Goal: Task Accomplishment & Management: Manage account settings

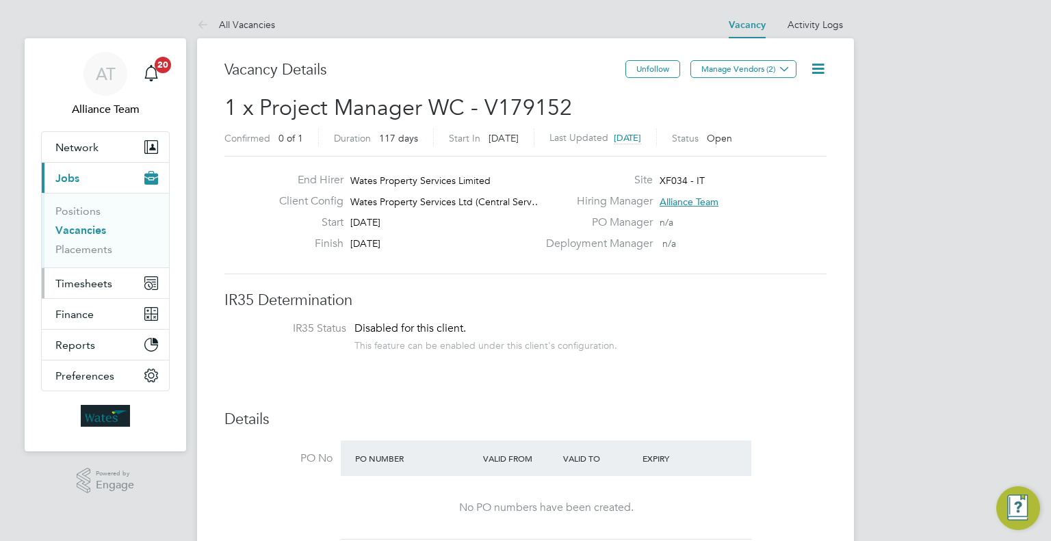
click at [112, 285] on button "Timesheets" at bounding box center [105, 283] width 127 height 30
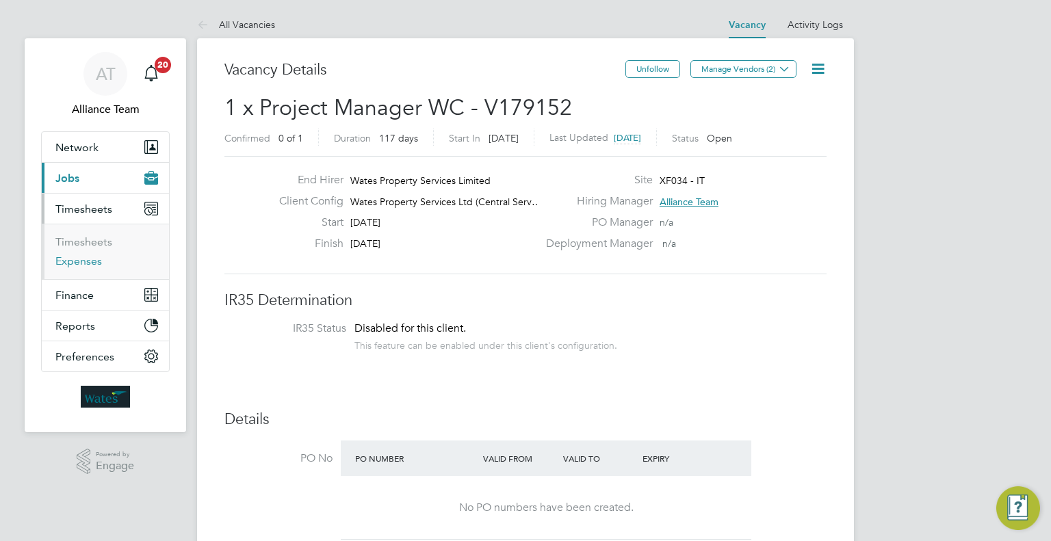
click at [72, 255] on link "Expenses" at bounding box center [78, 261] width 47 height 13
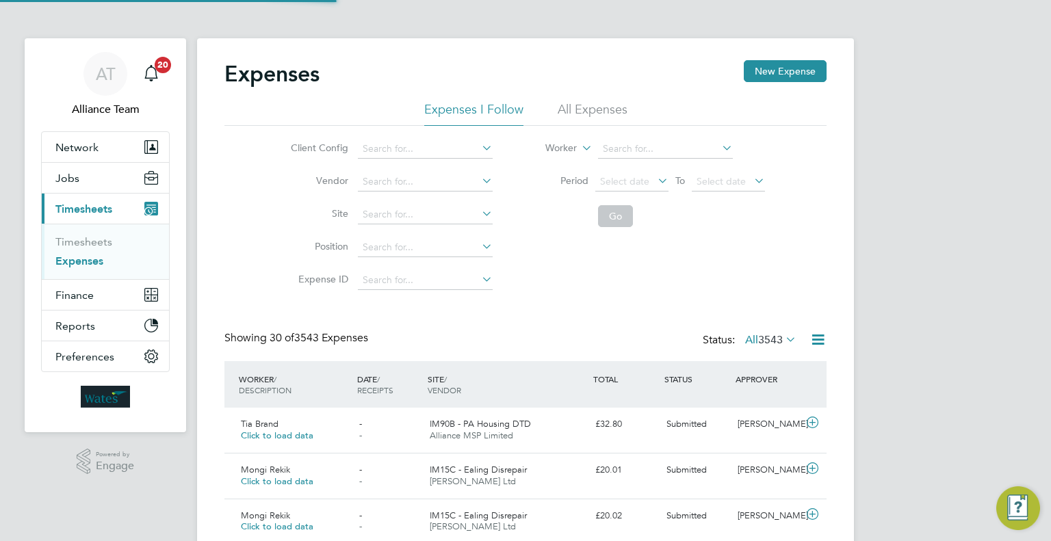
scroll to position [34, 119]
click at [609, 140] on li "Worker" at bounding box center [646, 149] width 272 height 33
click at [611, 144] on input at bounding box center [665, 149] width 135 height 19
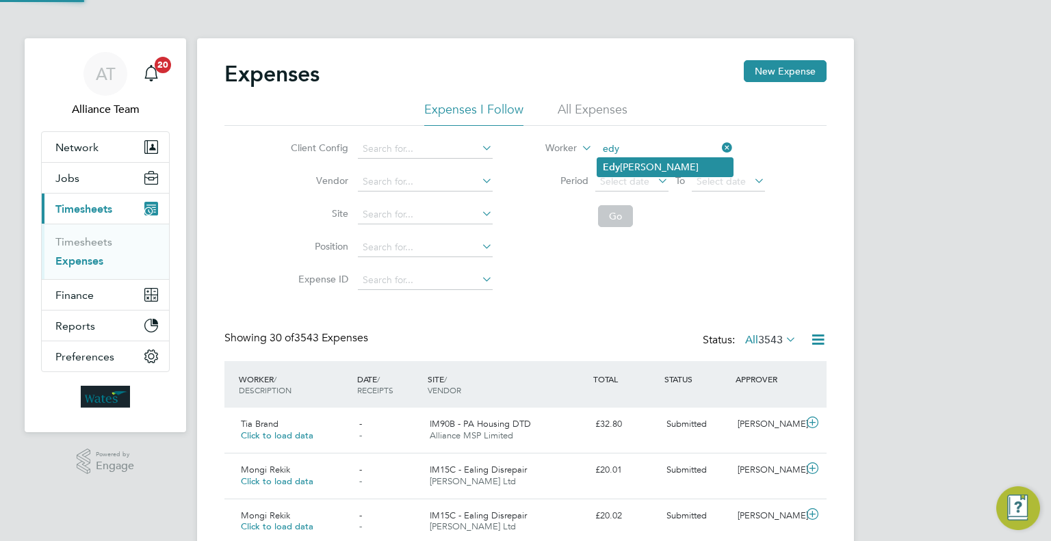
click at [630, 166] on li "Edy Mohammed" at bounding box center [666, 167] width 136 height 18
type input "[PERSON_NAME]"
click at [606, 221] on button "Go" at bounding box center [615, 216] width 35 height 22
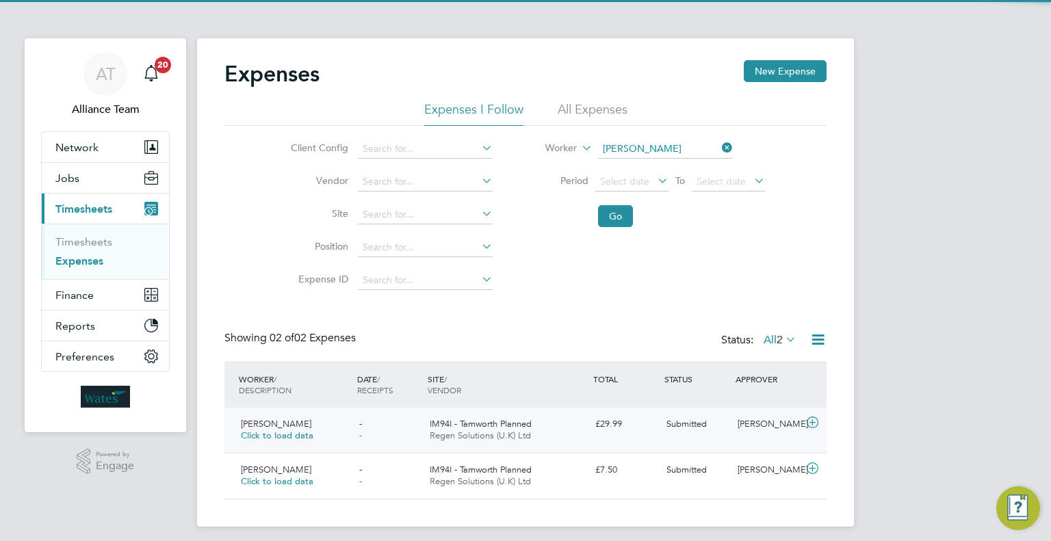
click at [754, 433] on div "[PERSON_NAME]" at bounding box center [767, 424] width 71 height 23
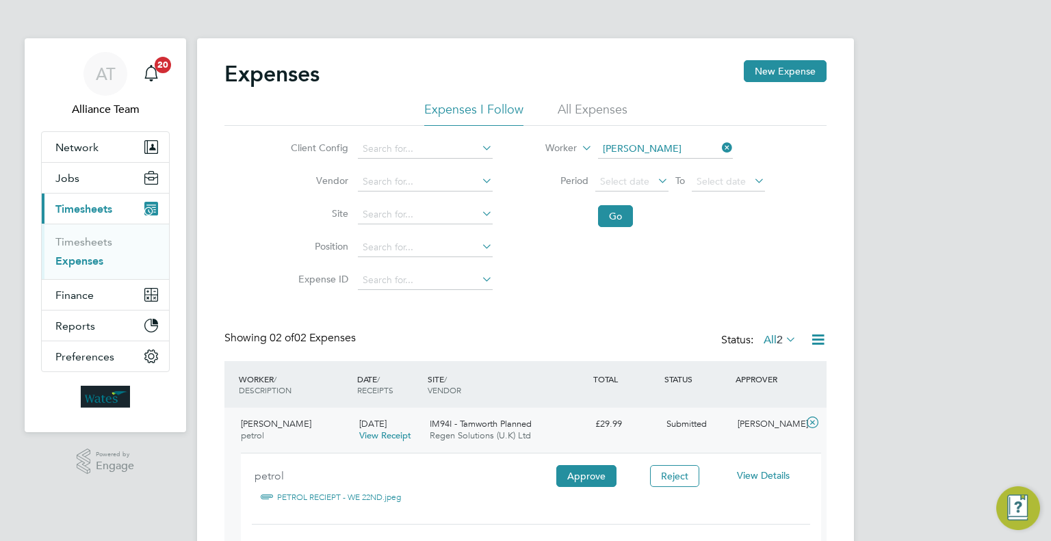
click at [779, 470] on div "View Details" at bounding box center [763, 476] width 88 height 23
drag, startPoint x: 775, startPoint y: 478, endPoint x: 772, endPoint y: 444, distance: 34.3
click at [774, 478] on span "View Details" at bounding box center [763, 476] width 53 height 12
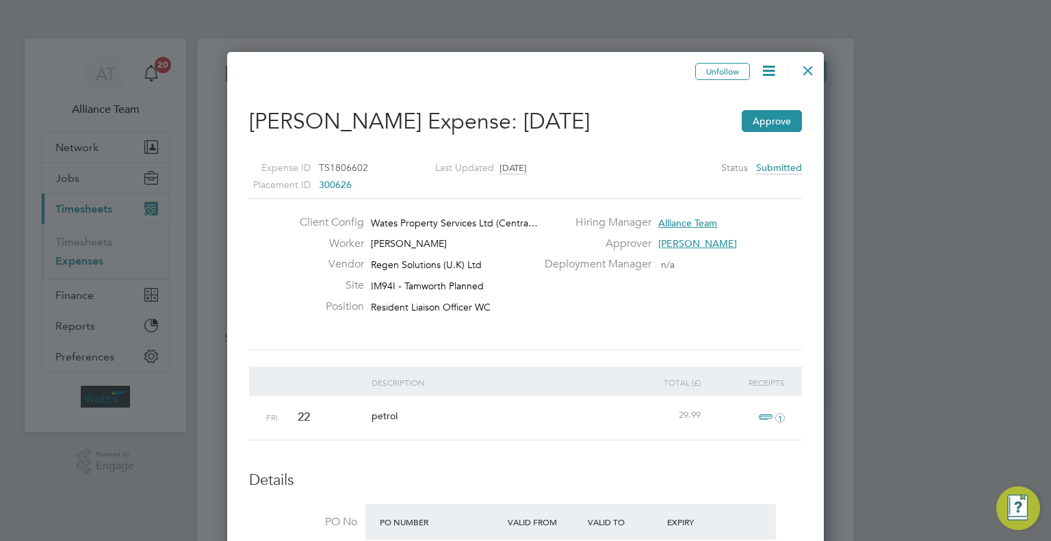
click at [765, 67] on icon at bounding box center [769, 70] width 17 height 17
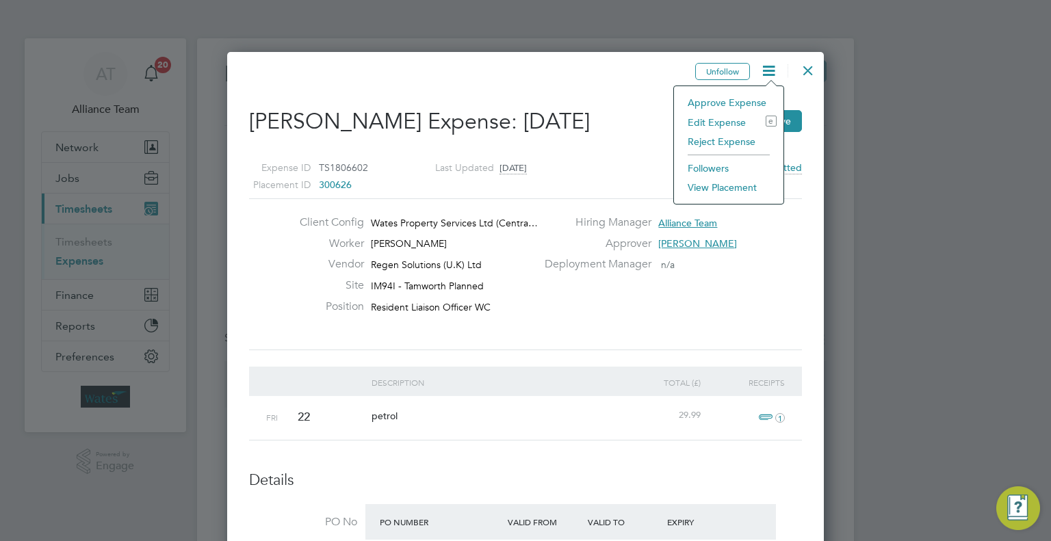
click at [710, 129] on li "Edit Expense e" at bounding box center [729, 122] width 96 height 19
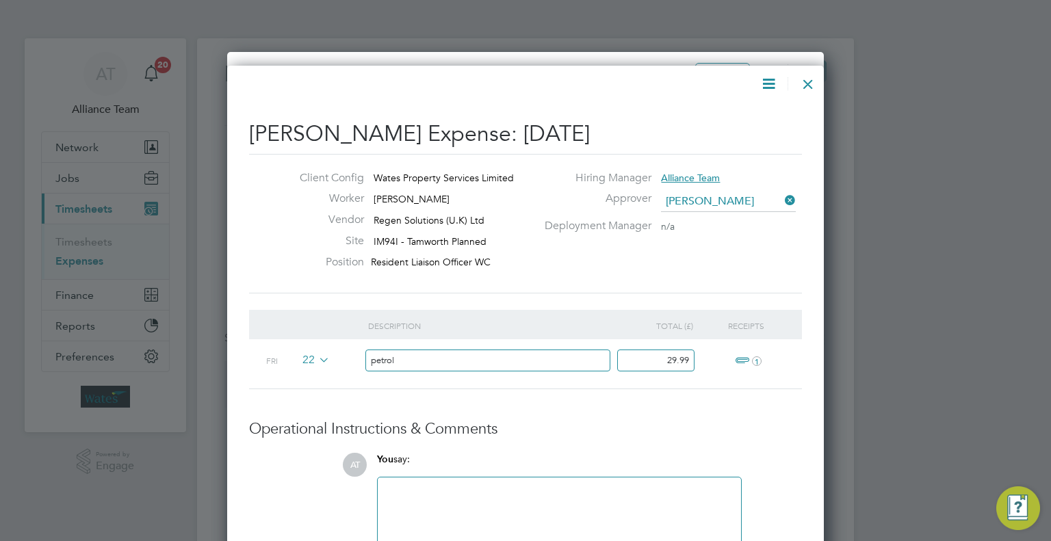
click at [813, 76] on div at bounding box center [808, 80] width 25 height 25
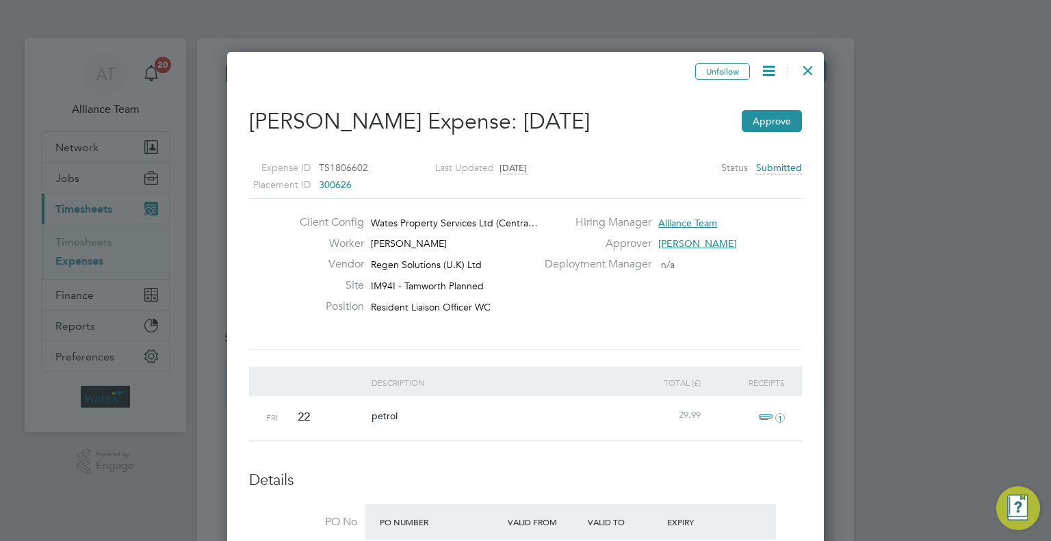
click at [763, 71] on icon at bounding box center [769, 70] width 17 height 17
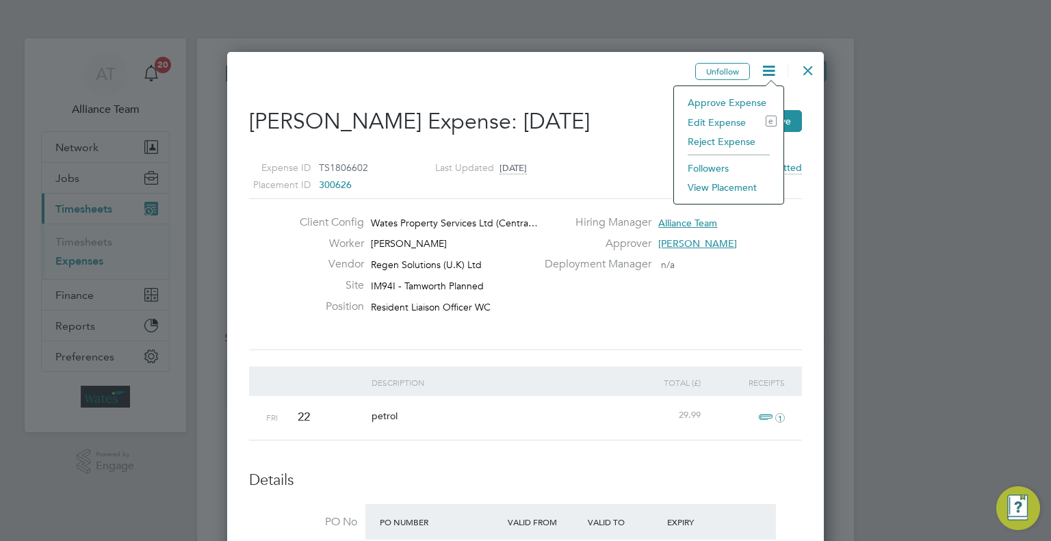
click at [715, 116] on li "Edit Expense e" at bounding box center [729, 122] width 96 height 19
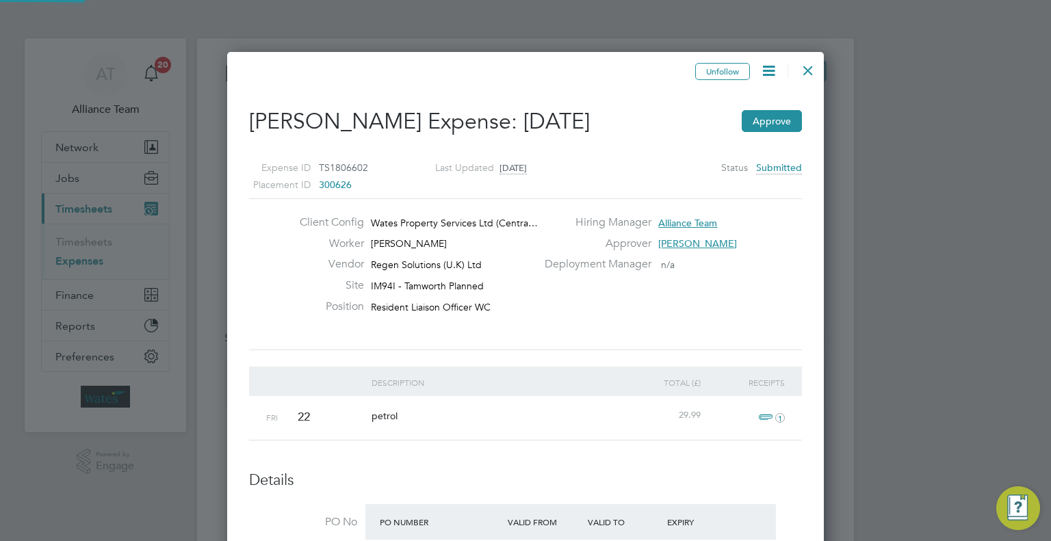
type input "[PERSON_NAME]"
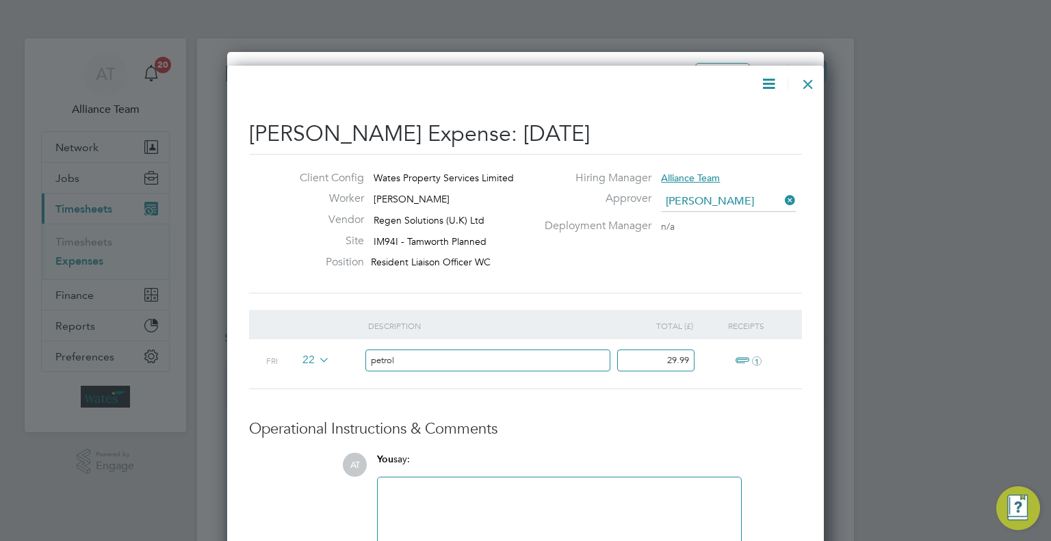
click at [722, 189] on div "Hiring Manager Alliance Team" at bounding box center [672, 181] width 271 height 21
click at [722, 196] on input at bounding box center [728, 202] width 135 height 21
click at [728, 213] on li "Jos h Handley" at bounding box center [748, 221] width 175 height 18
type input "Josh Handley"
click at [454, 535] on div at bounding box center [559, 515] width 347 height 59
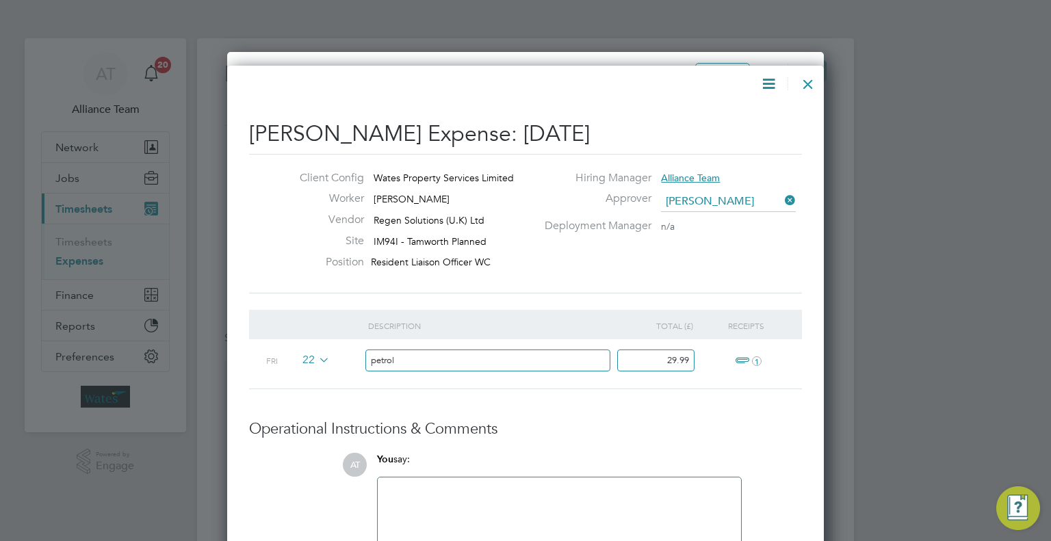
click at [454, 519] on div at bounding box center [559, 515] width 347 height 59
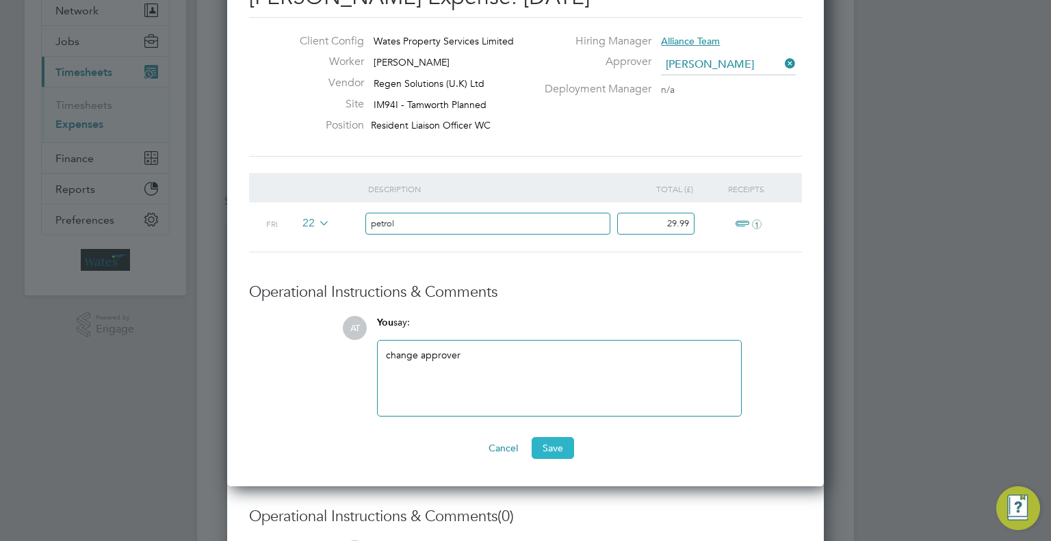
click at [552, 439] on button "Save" at bounding box center [553, 448] width 42 height 22
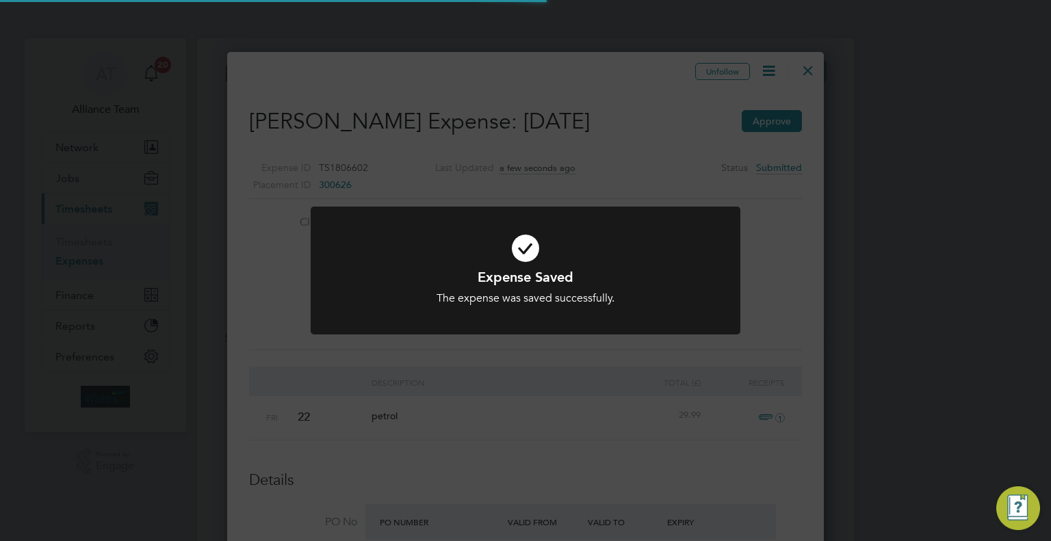
drag, startPoint x: 671, startPoint y: 324, endPoint x: 767, endPoint y: 253, distance: 119.4
click at [679, 312] on div at bounding box center [526, 271] width 430 height 128
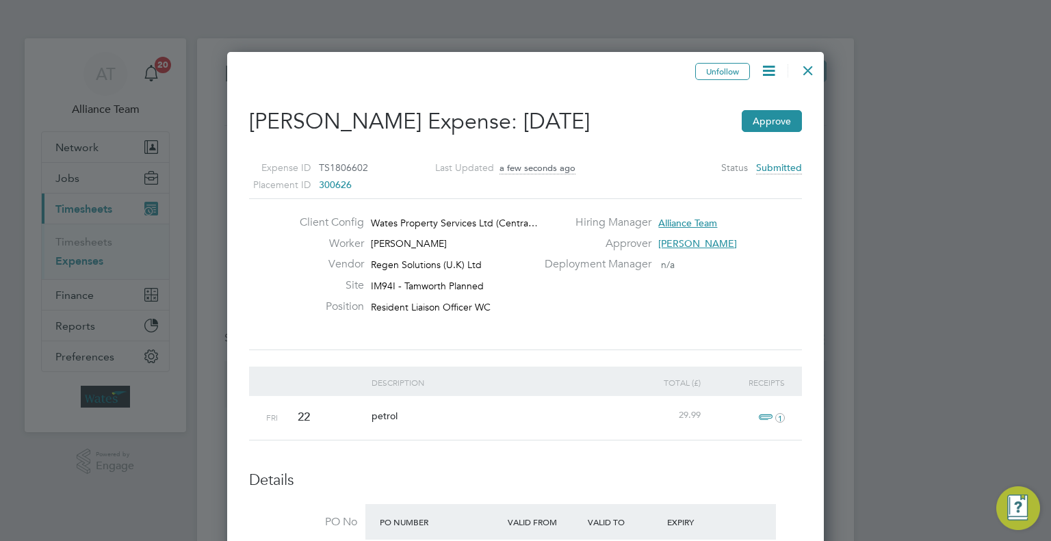
click at [806, 70] on div at bounding box center [808, 67] width 25 height 25
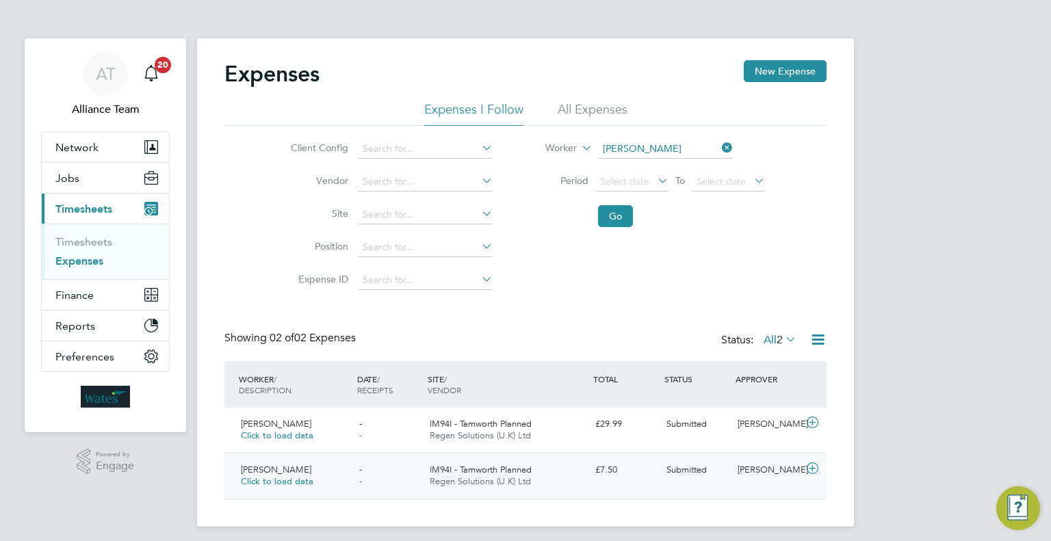
click at [746, 470] on div "[PERSON_NAME]" at bounding box center [767, 470] width 71 height 23
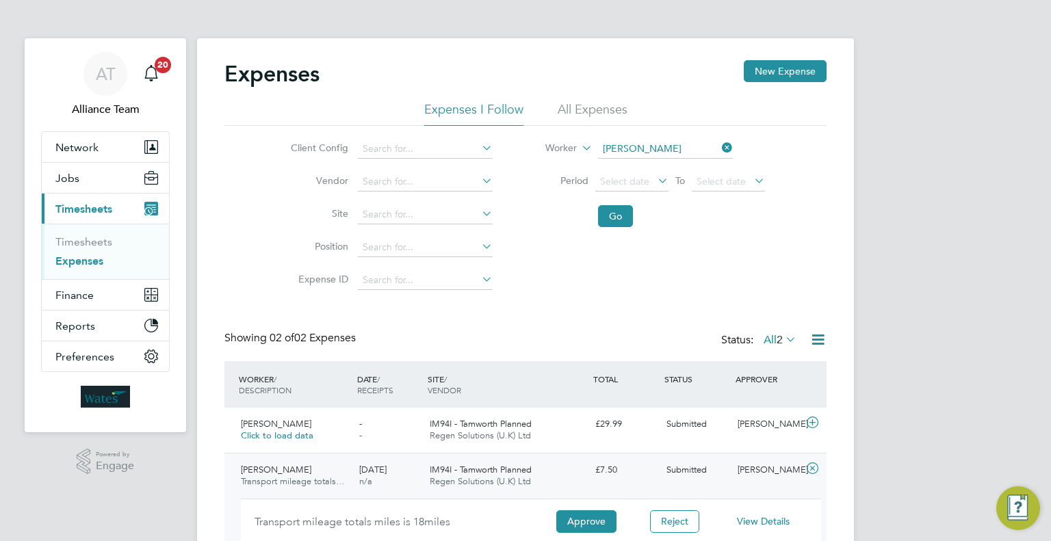
drag, startPoint x: 761, startPoint y: 522, endPoint x: 737, endPoint y: 367, distance: 157.2
click at [761, 522] on span "View Details" at bounding box center [763, 521] width 53 height 12
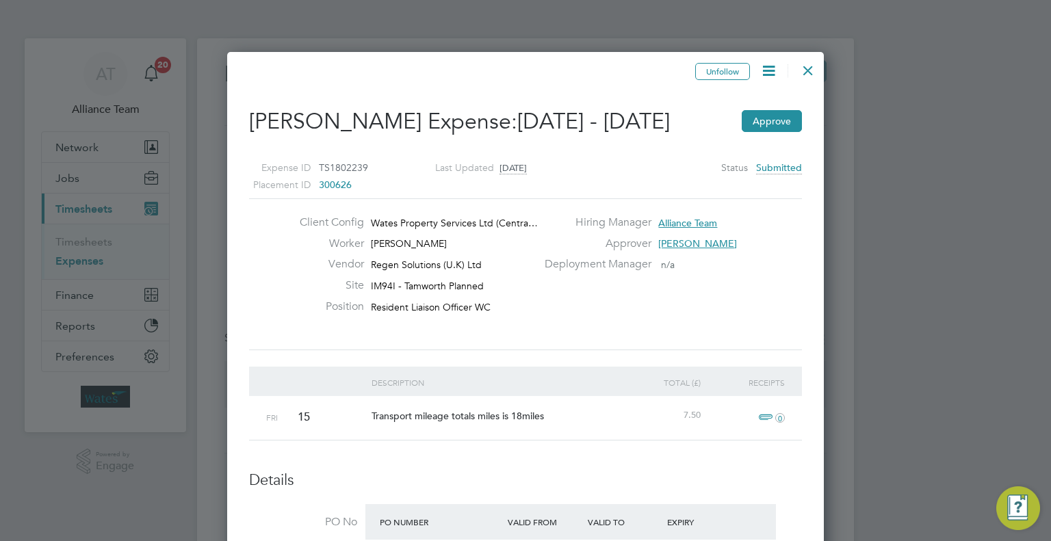
click at [763, 67] on icon at bounding box center [769, 70] width 17 height 17
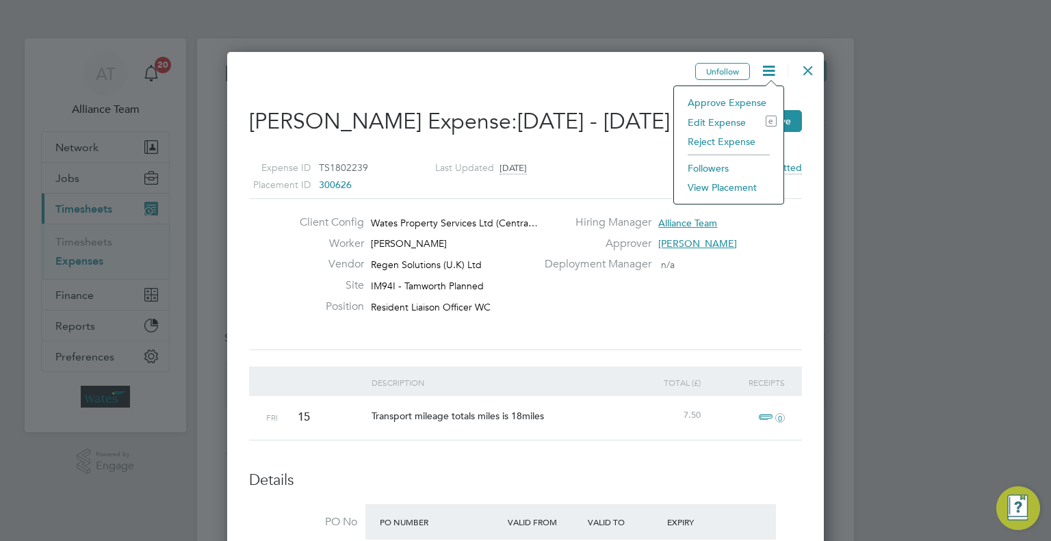
click at [711, 125] on li "Edit Expense e" at bounding box center [729, 122] width 96 height 19
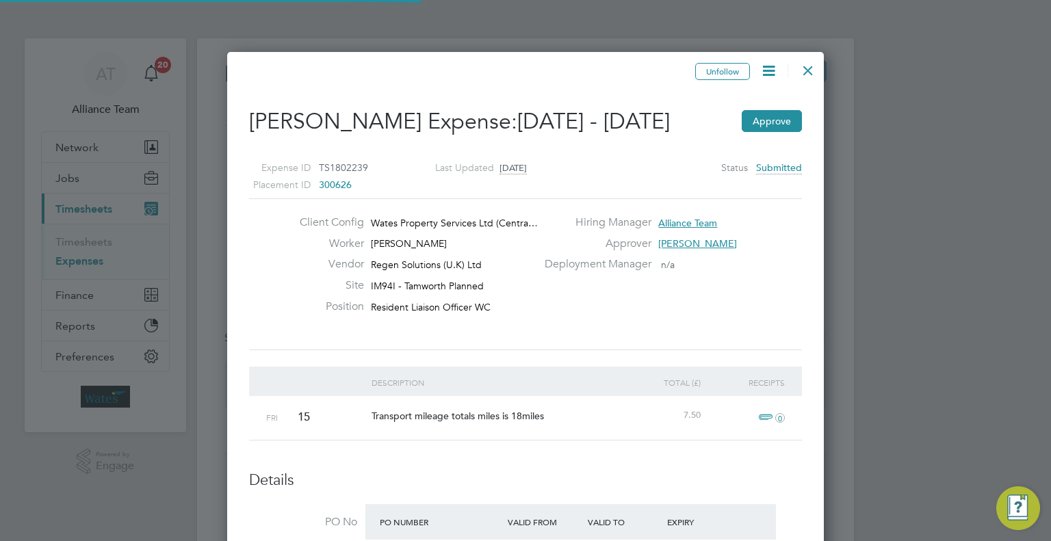
type input "[PERSON_NAME]"
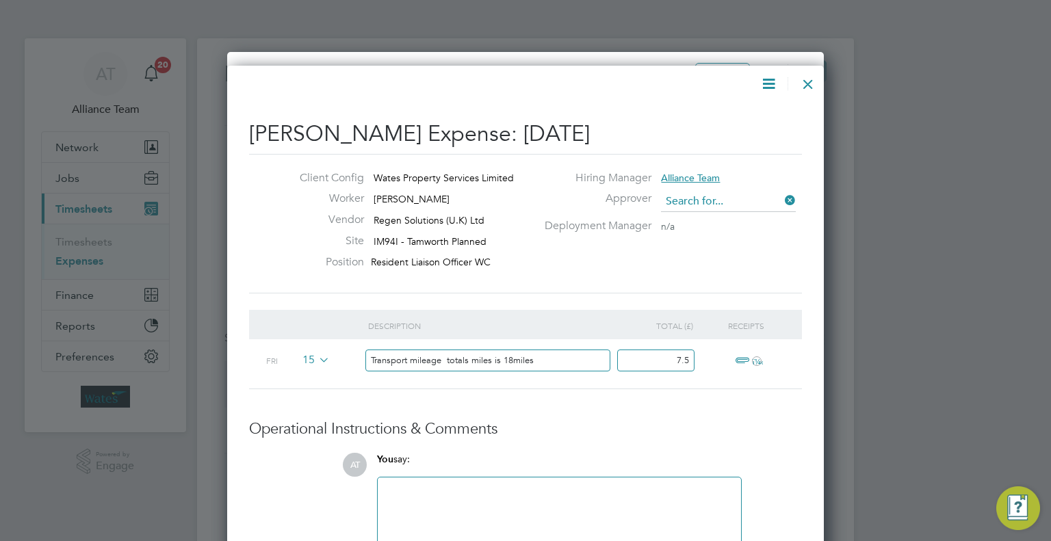
click at [703, 194] on input at bounding box center [728, 202] width 135 height 21
drag, startPoint x: 728, startPoint y: 227, endPoint x: 682, endPoint y: 262, distance: 57.6
click at [726, 227] on li "Josh Han dley" at bounding box center [756, 221] width 191 height 18
type input "Josh Handley"
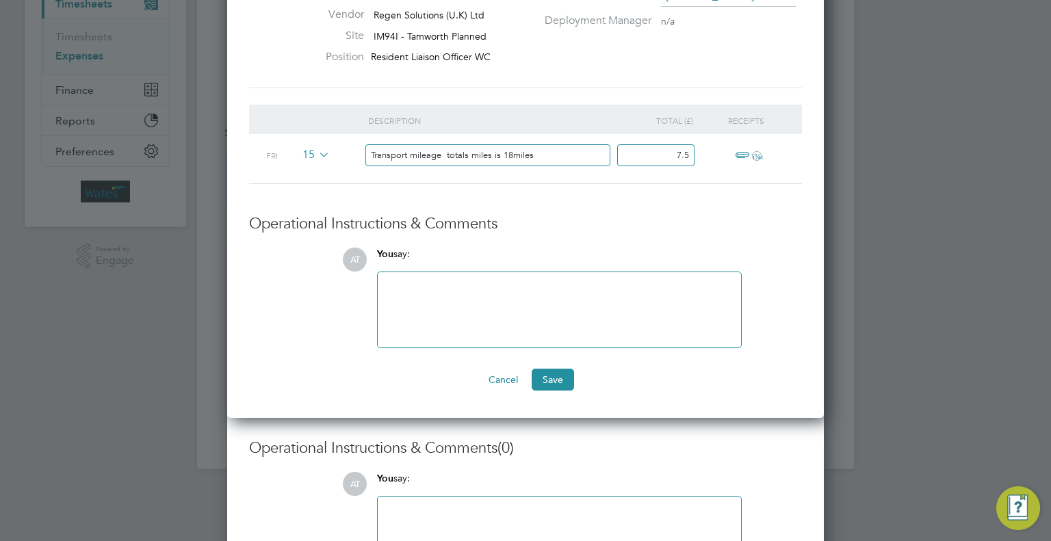
click at [542, 312] on div at bounding box center [559, 310] width 347 height 59
click at [539, 374] on button "Save" at bounding box center [553, 380] width 42 height 22
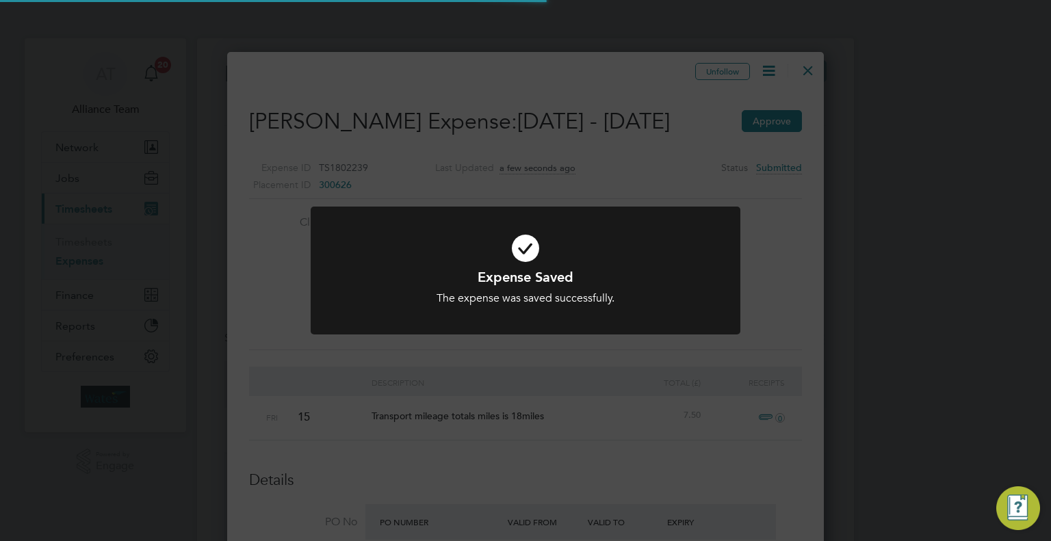
click at [797, 179] on div "Expense Saved The expense was saved successfully. Cancel Okay" at bounding box center [525, 270] width 1051 height 541
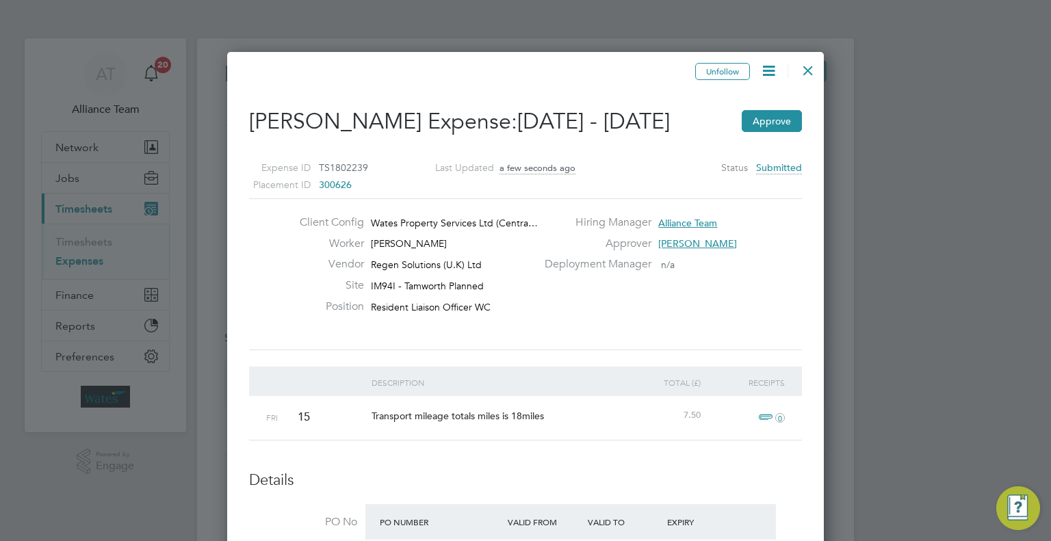
click at [805, 79] on div at bounding box center [808, 67] width 25 height 25
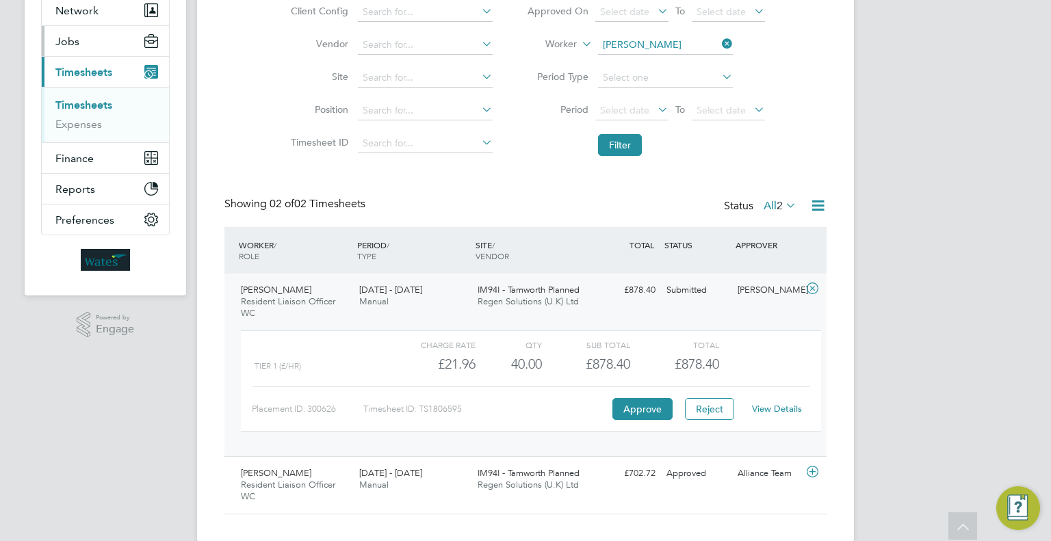
drag, startPoint x: 77, startPoint y: 52, endPoint x: 78, endPoint y: 60, distance: 7.6
click at [77, 52] on button "Jobs" at bounding box center [105, 41] width 127 height 30
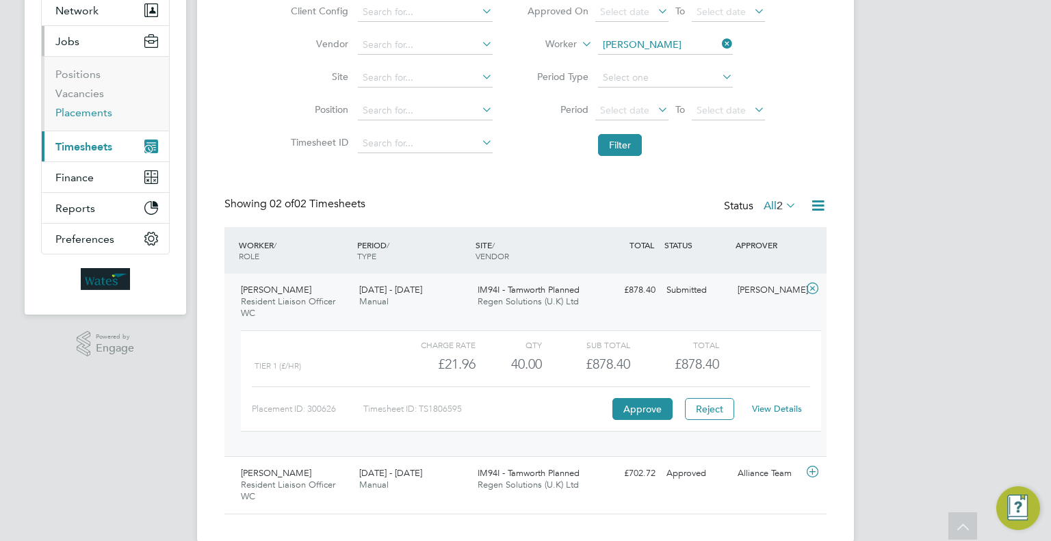
click at [89, 107] on link "Placements" at bounding box center [83, 112] width 57 height 13
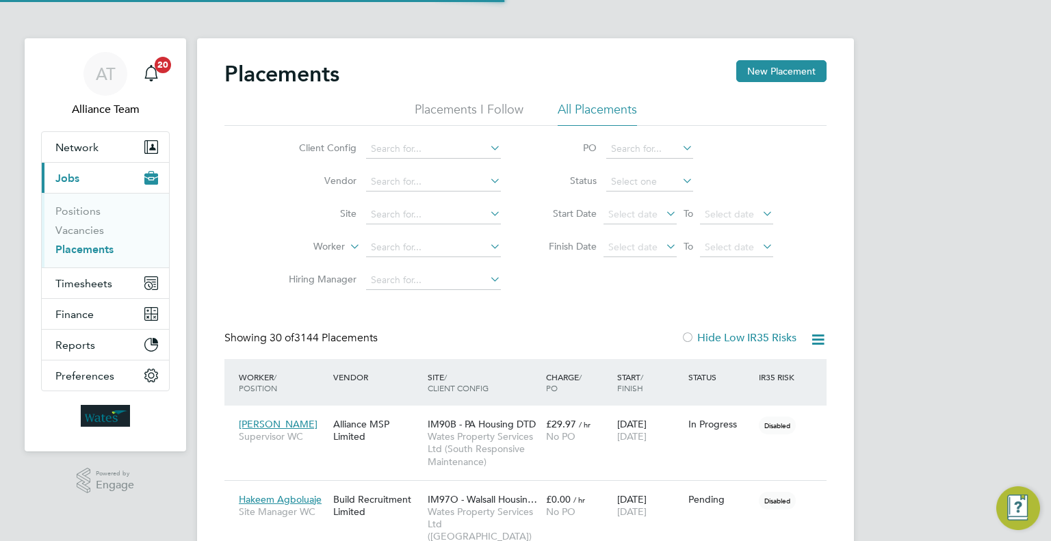
scroll to position [6, 6]
click at [626, 177] on input at bounding box center [649, 181] width 87 height 19
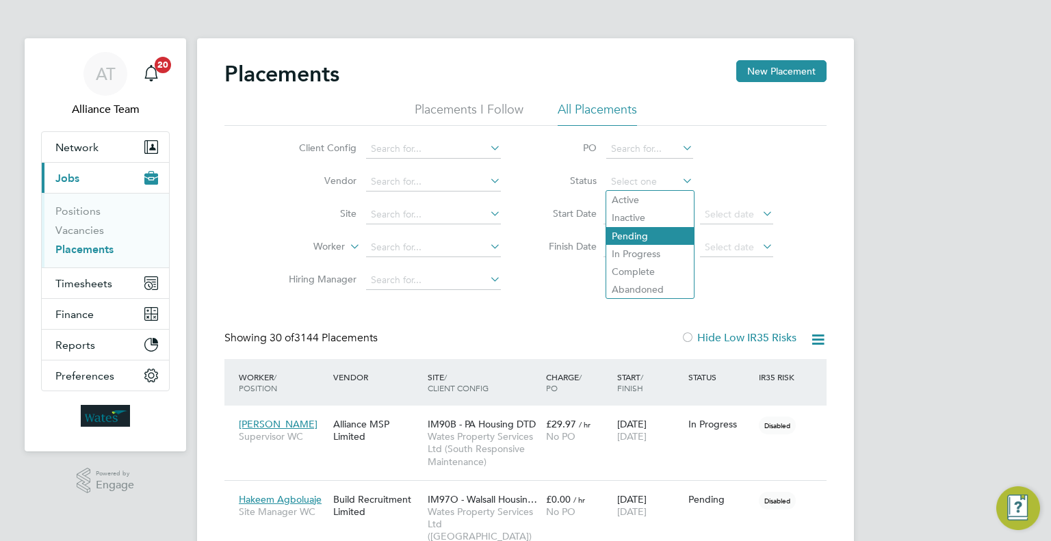
click at [648, 231] on li "Pending" at bounding box center [650, 236] width 88 height 18
type input "Pending"
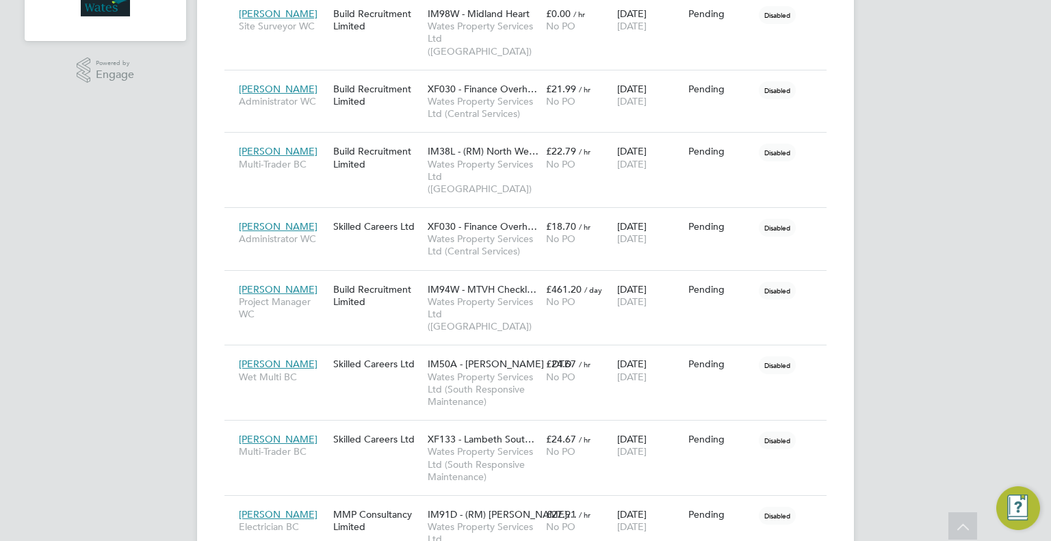
scroll to position [137, 0]
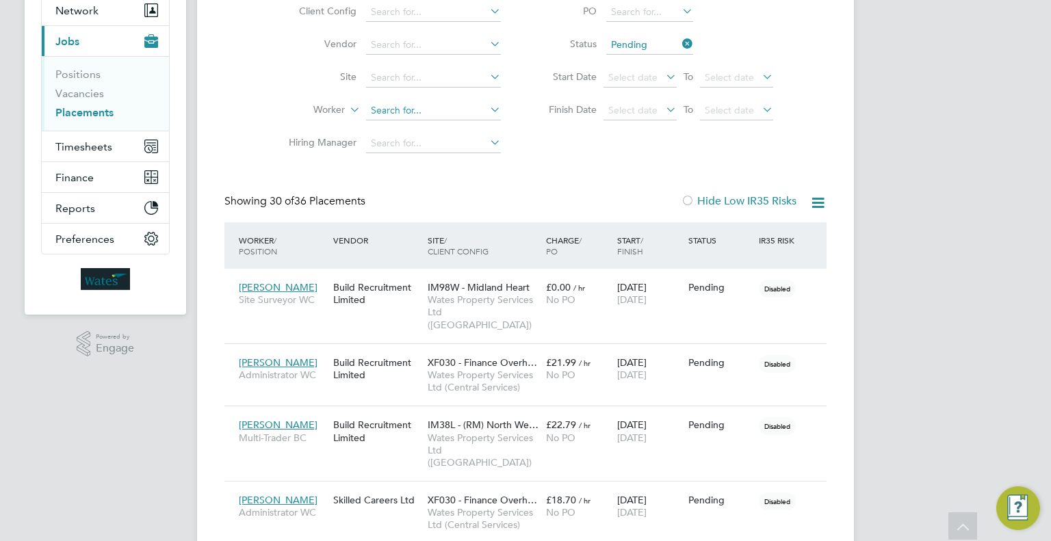
click at [400, 114] on input at bounding box center [433, 110] width 135 height 19
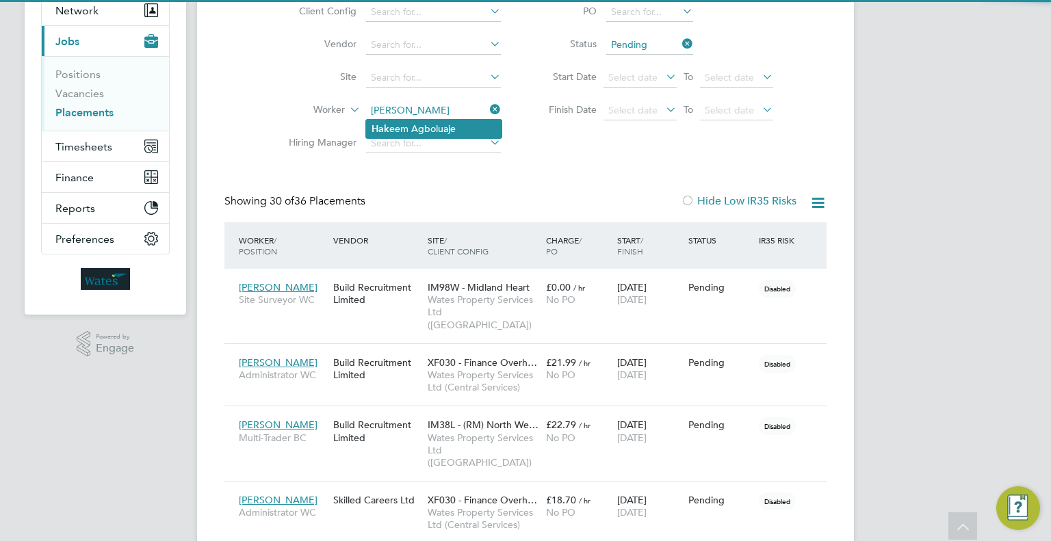
click at [455, 130] on li "Hak eem Agboluaje" at bounding box center [434, 129] width 136 height 18
type input "Hakeem Agboluaje"
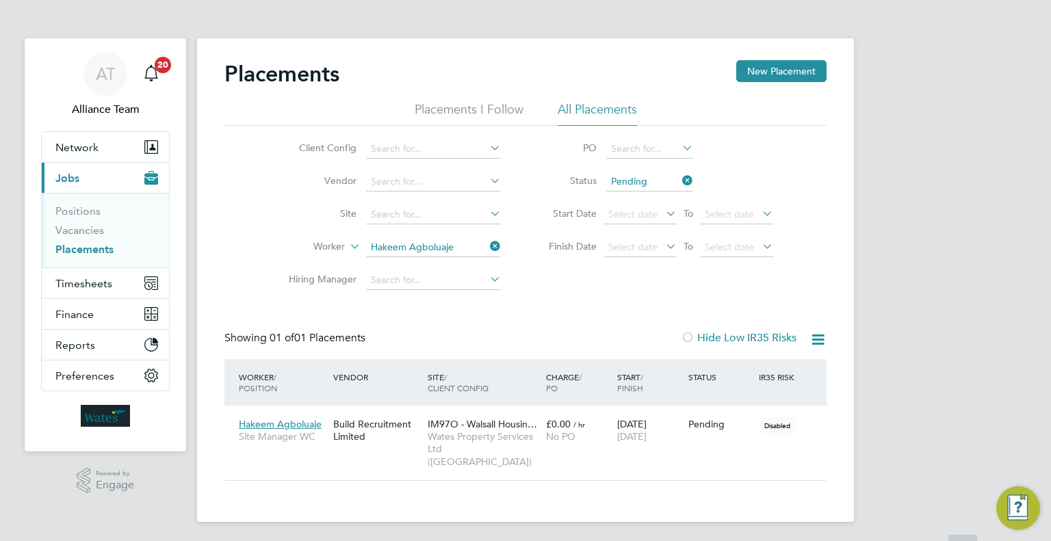
scroll to position [51, 119]
click at [446, 444] on span "Wates Property Services Ltd ([GEOGRAPHIC_DATA])" at bounding box center [484, 450] width 112 height 38
click at [107, 292] on button "Timesheets" at bounding box center [105, 283] width 127 height 30
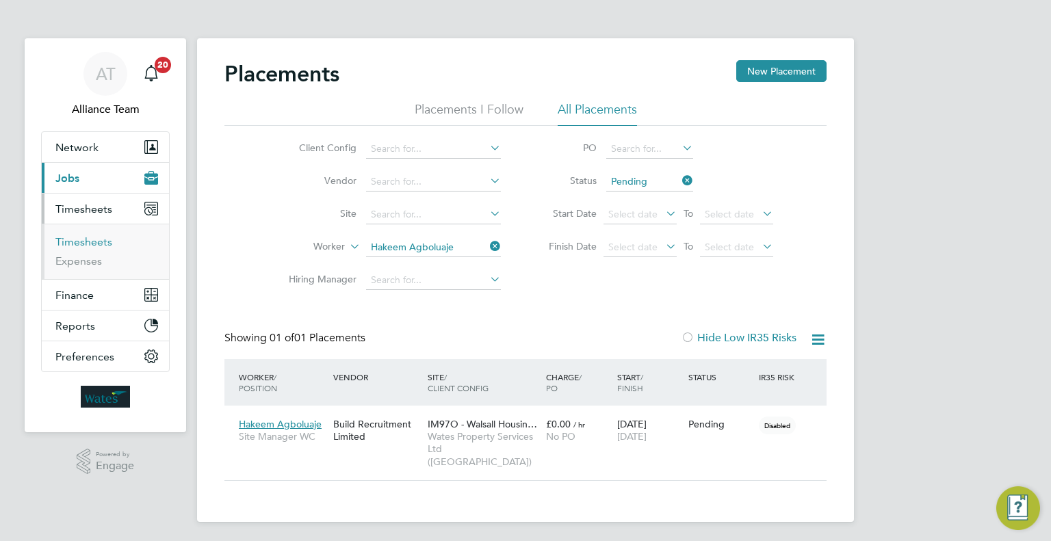
click at [68, 240] on link "Timesheets" at bounding box center [83, 241] width 57 height 13
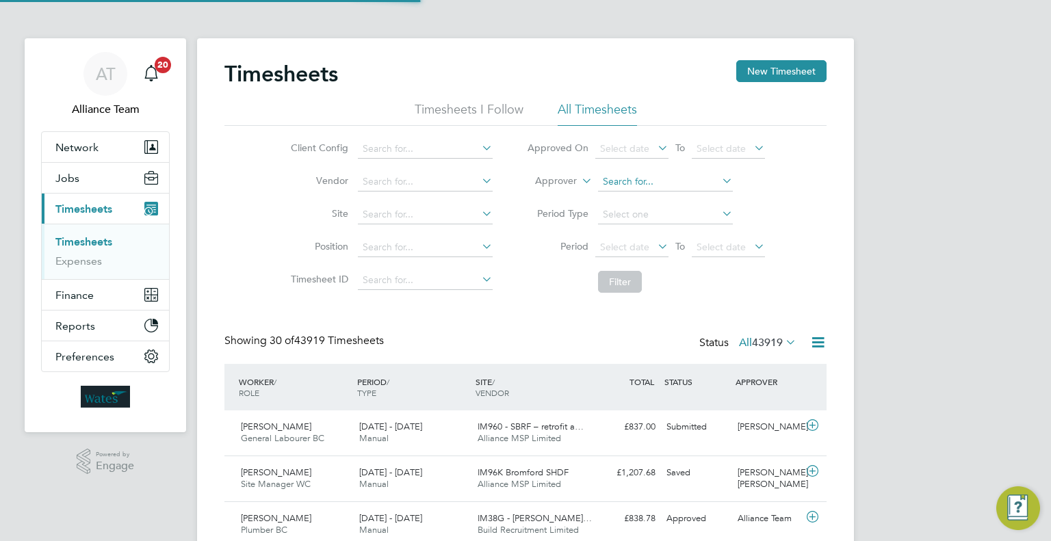
scroll to position [34, 119]
drag, startPoint x: 589, startPoint y: 176, endPoint x: 561, endPoint y: 183, distance: 28.2
click at [579, 175] on icon at bounding box center [579, 177] width 0 height 12
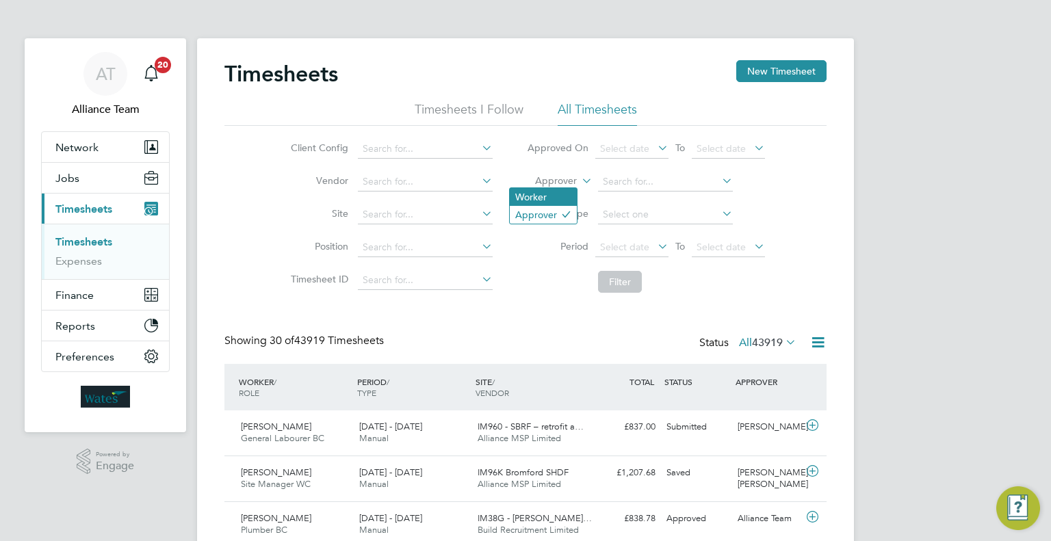
click at [548, 192] on li "Worker" at bounding box center [543, 197] width 67 height 18
click at [609, 188] on input at bounding box center [665, 181] width 135 height 19
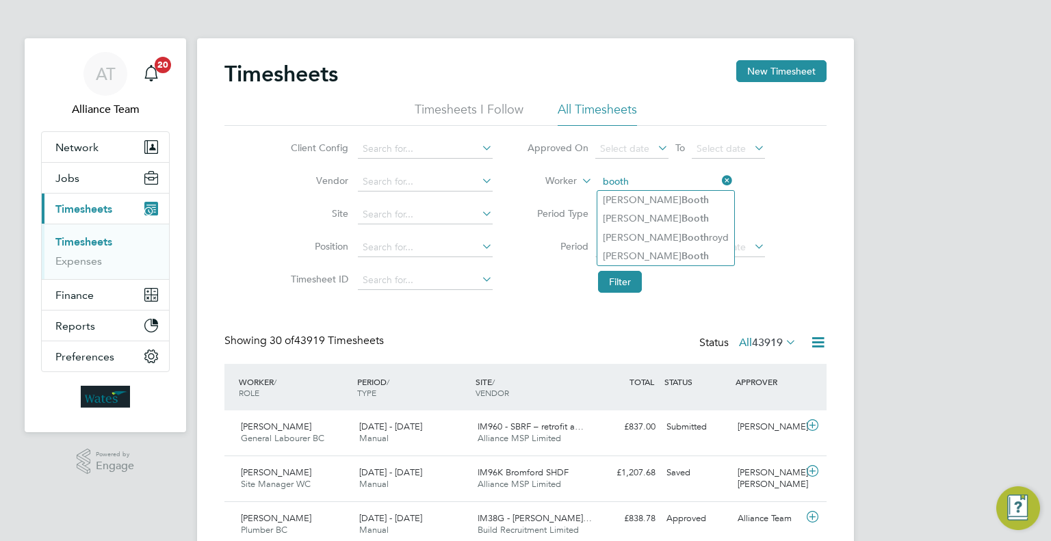
click at [627, 186] on input "booth" at bounding box center [665, 181] width 135 height 19
click at [637, 198] on li "[PERSON_NAME]" at bounding box center [666, 200] width 137 height 18
type input "[PERSON_NAME]"
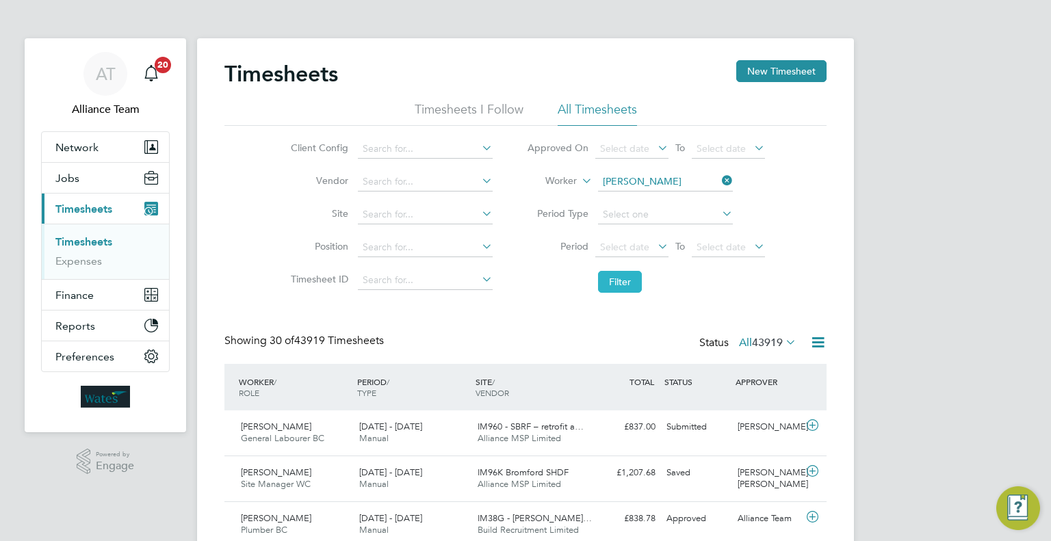
click at [611, 290] on button "Filter" at bounding box center [620, 282] width 44 height 22
